Goal: Task Accomplishment & Management: Use online tool/utility

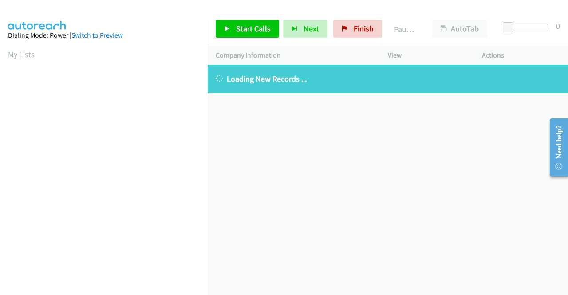
drag, startPoint x: 491, startPoint y: 183, endPoint x: 484, endPoint y: 182, distance: 6.7
click at [491, 182] on div "+1 415-964-1034 Call failed - Please reload the list and try again The Callbar …" at bounding box center [388, 180] width 361 height 230
click at [345, 26] on icon at bounding box center [345, 29] width 6 height 6
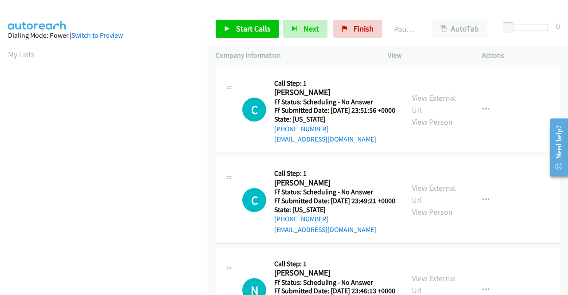
click at [452, 155] on td "C Callback Scheduled Call Step: 1 [PERSON_NAME] America/[GEOGRAPHIC_DATA] Ff St…" at bounding box center [388, 110] width 361 height 91
click at [441, 102] on link "View External Url" at bounding box center [434, 104] width 44 height 22
click at [440, 200] on link "View External Url" at bounding box center [434, 194] width 44 height 22
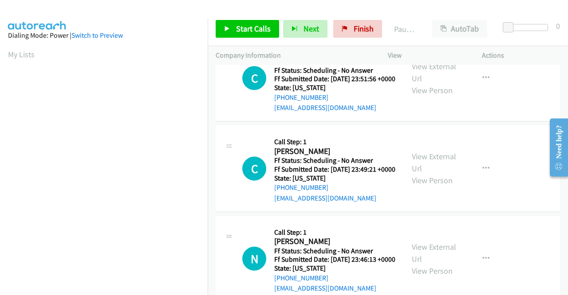
scroll to position [44, 0]
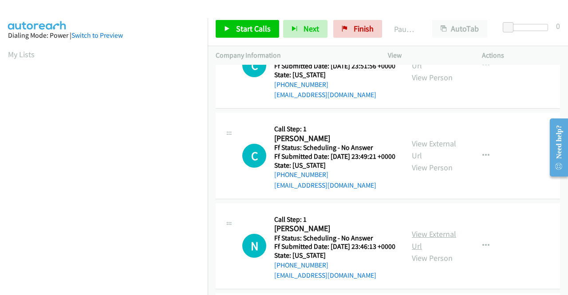
click at [430, 251] on link "View External Url" at bounding box center [434, 240] width 44 height 22
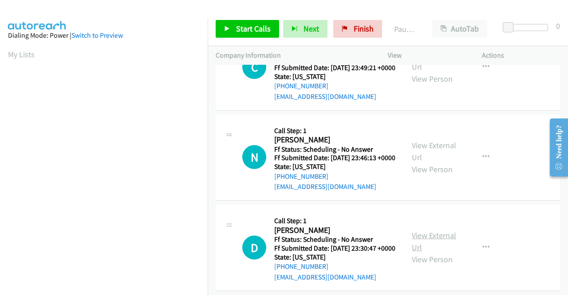
click at [438, 253] on link "View External Url" at bounding box center [434, 241] width 44 height 22
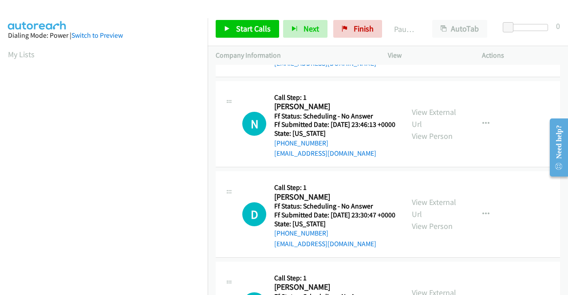
scroll to position [222, 0]
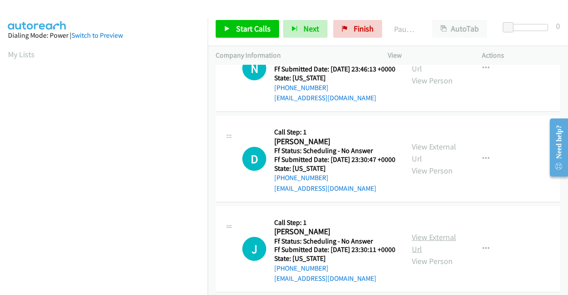
click at [435, 254] on link "View External Url" at bounding box center [434, 243] width 44 height 22
click at [432, 44] on div "Start Calls Pause Next Finish Paused AutoTab AutoTab 0" at bounding box center [388, 29] width 361 height 34
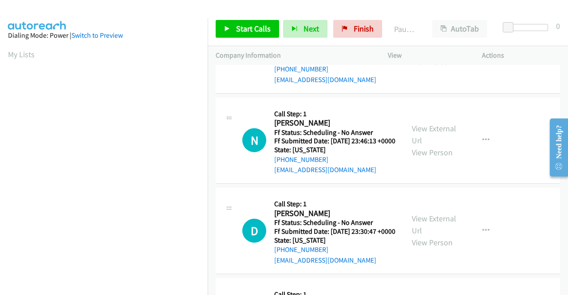
scroll to position [0, 0]
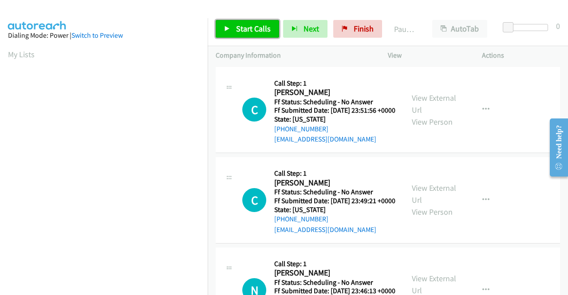
click at [250, 33] on span "Start Calls" at bounding box center [253, 29] width 35 height 10
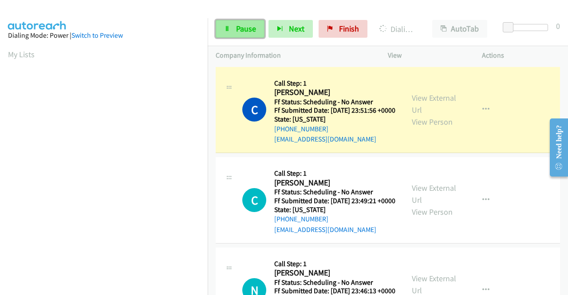
click at [230, 30] on icon at bounding box center [227, 29] width 6 height 6
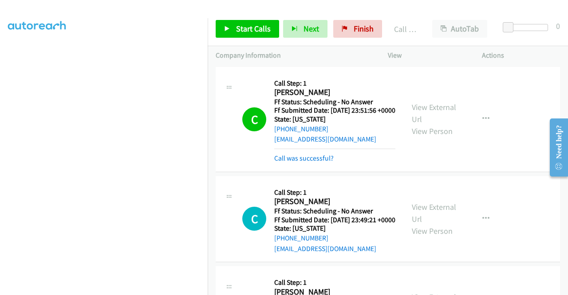
scroll to position [50, 0]
click at [307, 163] on link "Call was successful?" at bounding box center [304, 158] width 60 height 8
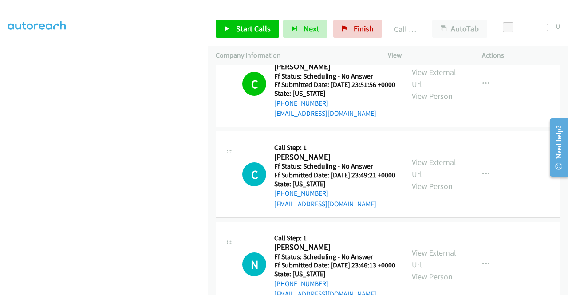
scroll to position [44, 0]
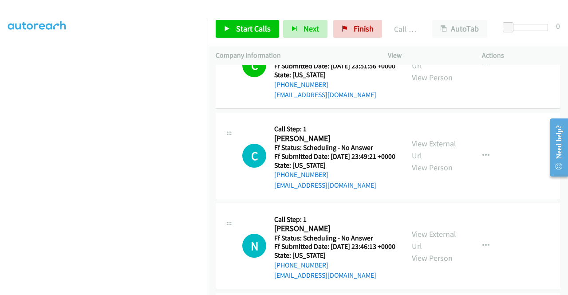
click at [437, 155] on link "View External Url" at bounding box center [434, 150] width 44 height 22
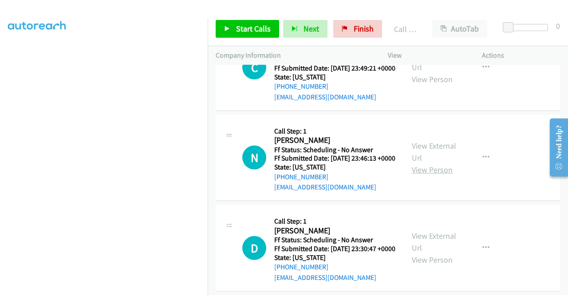
scroll to position [133, 0]
click at [441, 163] on link "View External Url" at bounding box center [434, 151] width 44 height 22
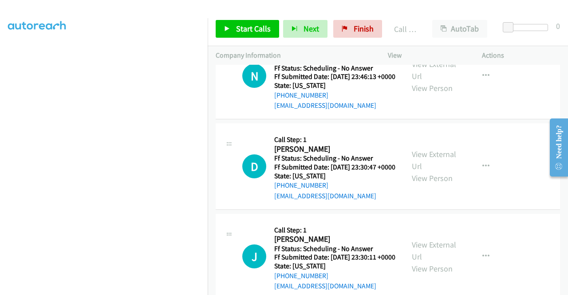
scroll to position [222, 0]
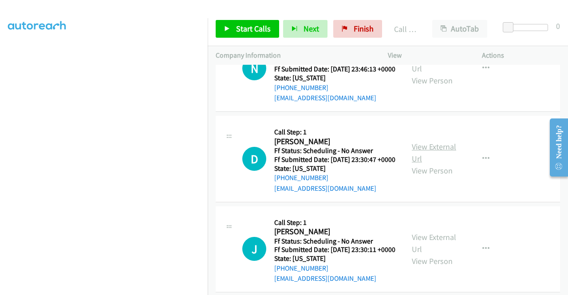
click at [436, 164] on link "View External Url" at bounding box center [434, 153] width 44 height 22
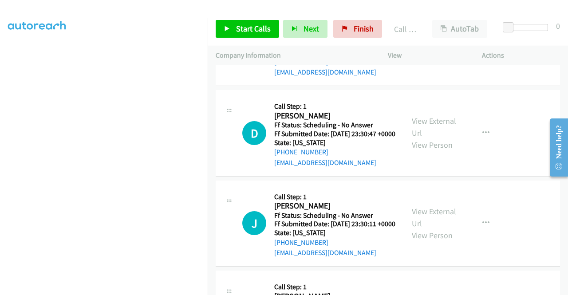
scroll to position [266, 0]
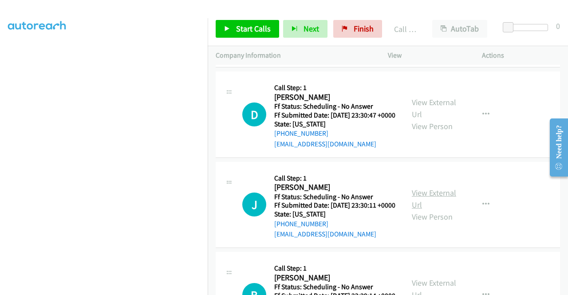
click at [442, 210] on link "View External Url" at bounding box center [434, 199] width 44 height 22
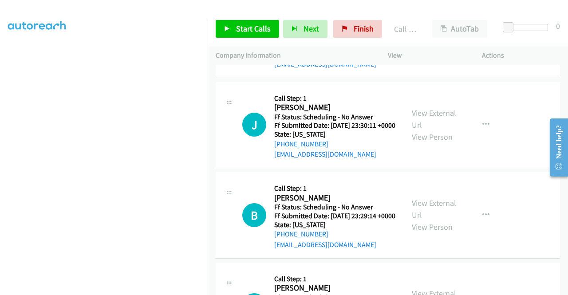
scroll to position [355, 0]
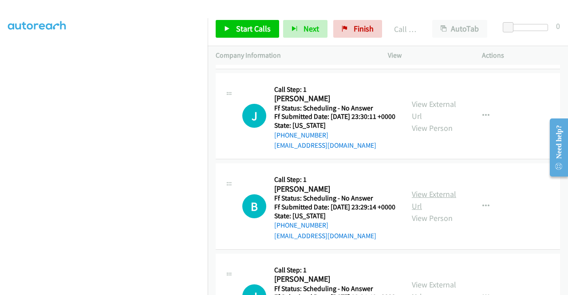
click at [443, 211] on link "View External Url" at bounding box center [434, 200] width 44 height 22
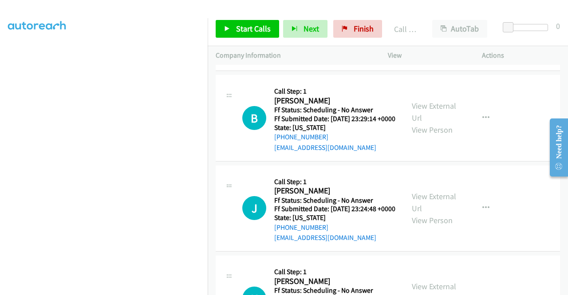
scroll to position [444, 0]
click at [419, 213] on link "View External Url" at bounding box center [434, 202] width 44 height 22
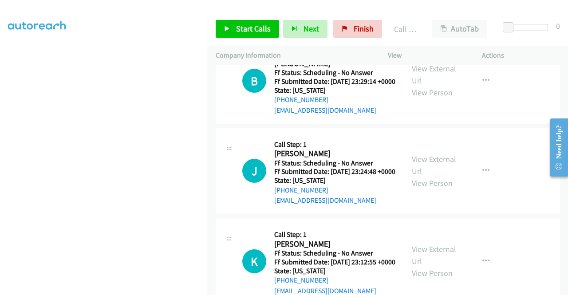
scroll to position [533, 0]
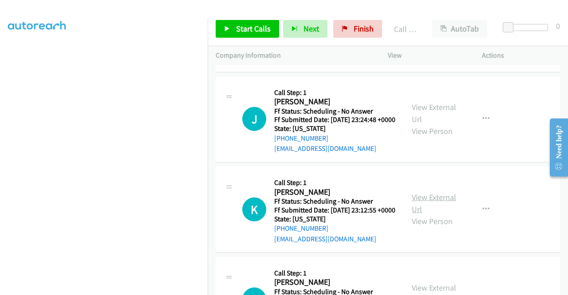
click at [425, 214] on link "View External Url" at bounding box center [434, 203] width 44 height 22
click at [237, 29] on span "Start Calls" at bounding box center [253, 29] width 35 height 10
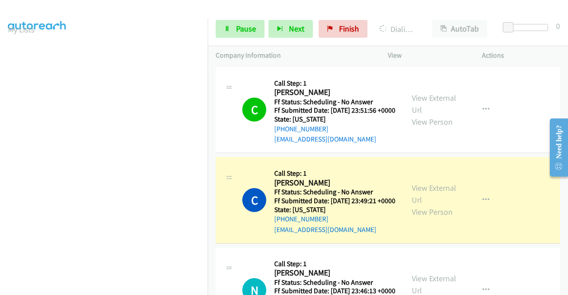
scroll to position [0, 0]
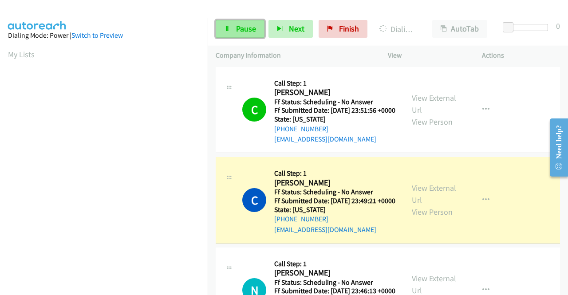
click at [233, 31] on link "Pause" at bounding box center [240, 29] width 49 height 18
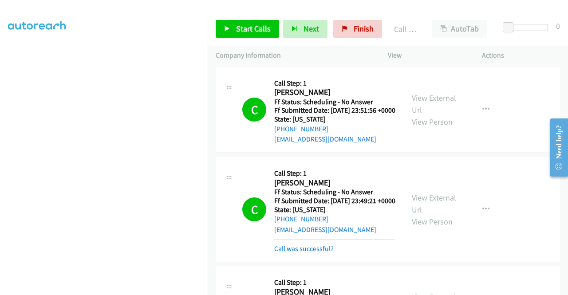
scroll to position [202, 0]
click at [314, 253] on link "Call was successful?" at bounding box center [304, 249] width 60 height 8
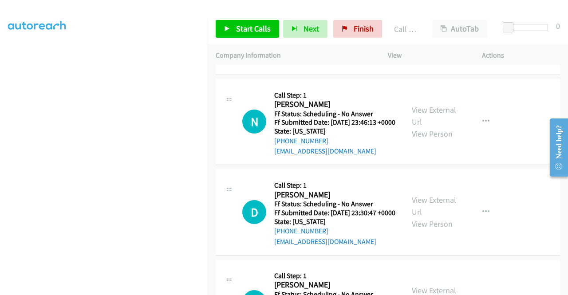
scroll to position [178, 0]
